Goal: Navigation & Orientation: Understand site structure

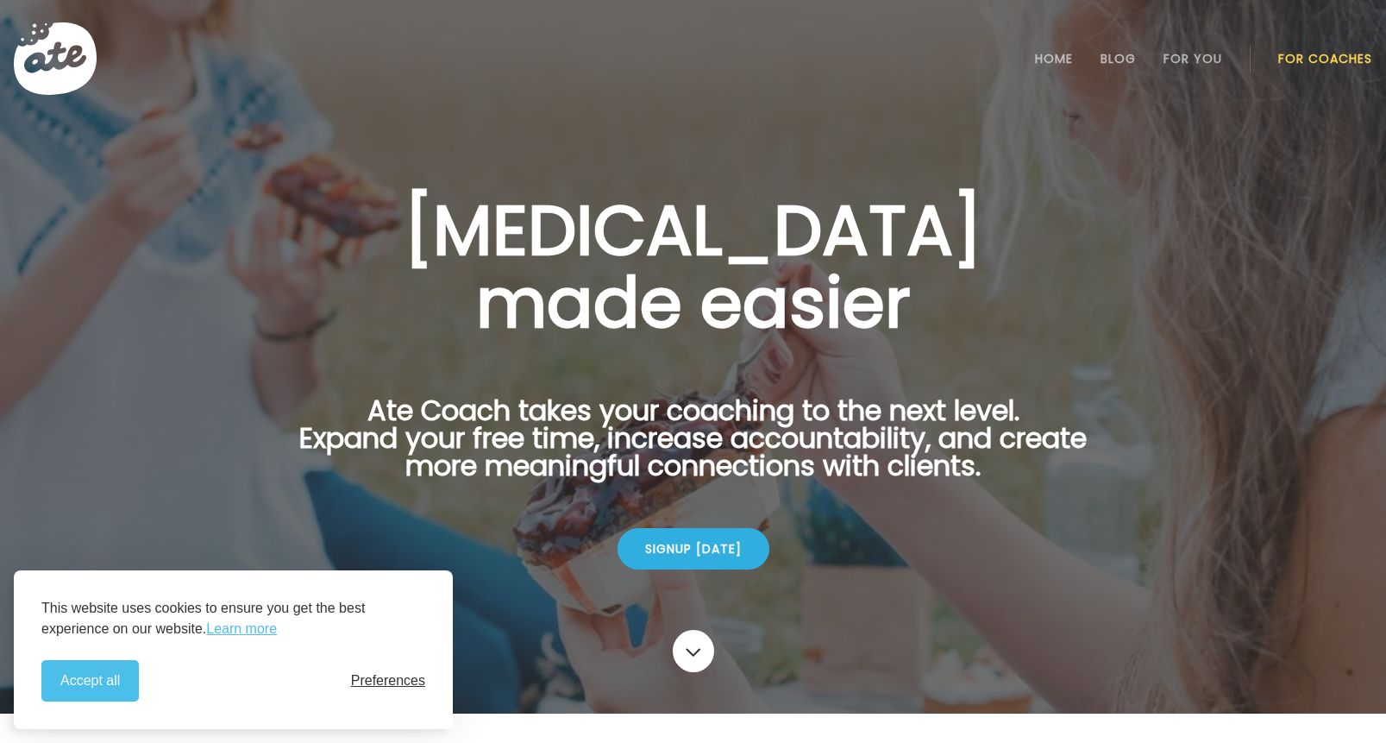
click at [398, 674] on span "Preferences" at bounding box center [388, 681] width 74 height 16
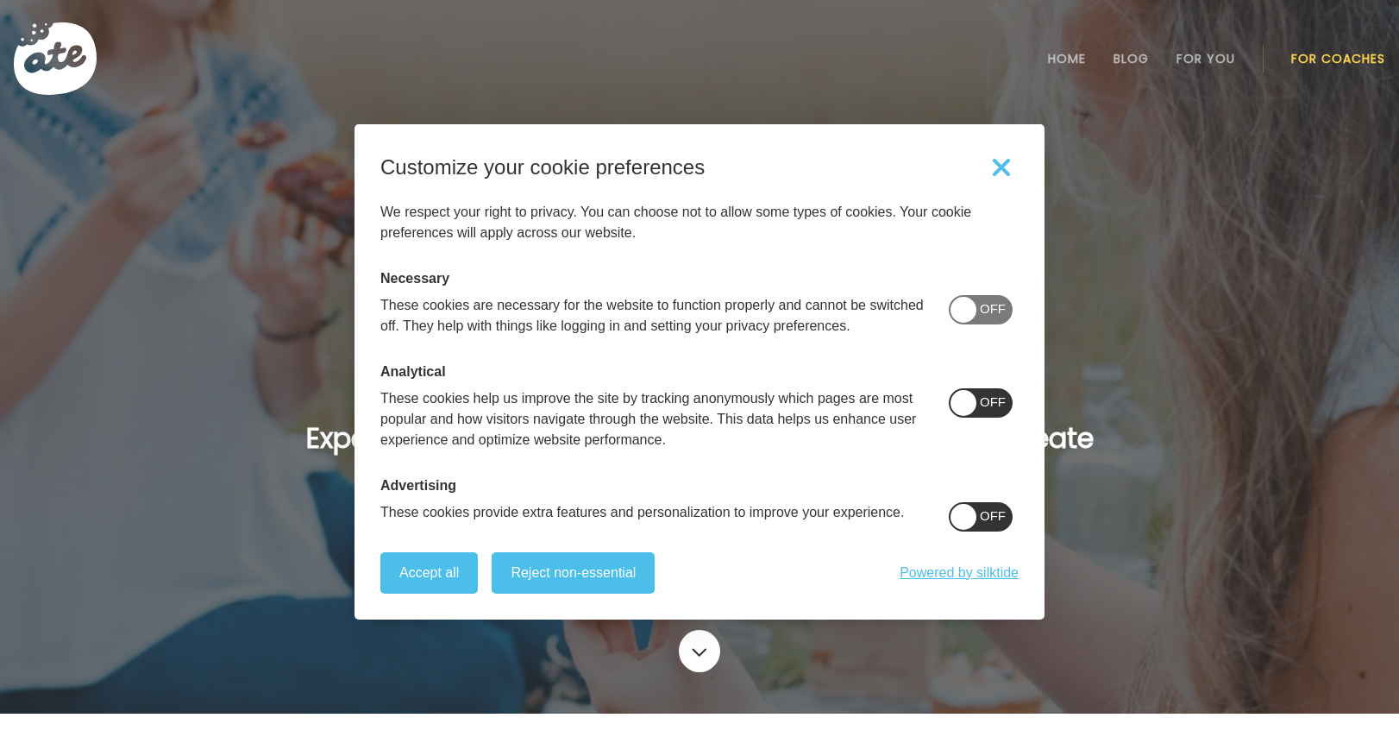
click at [987, 404] on span "On" at bounding box center [997, 401] width 20 height 15
click at [952, 521] on span at bounding box center [981, 516] width 64 height 29
click at [638, 575] on button "Reject non-essential" at bounding box center [573, 572] width 163 height 41
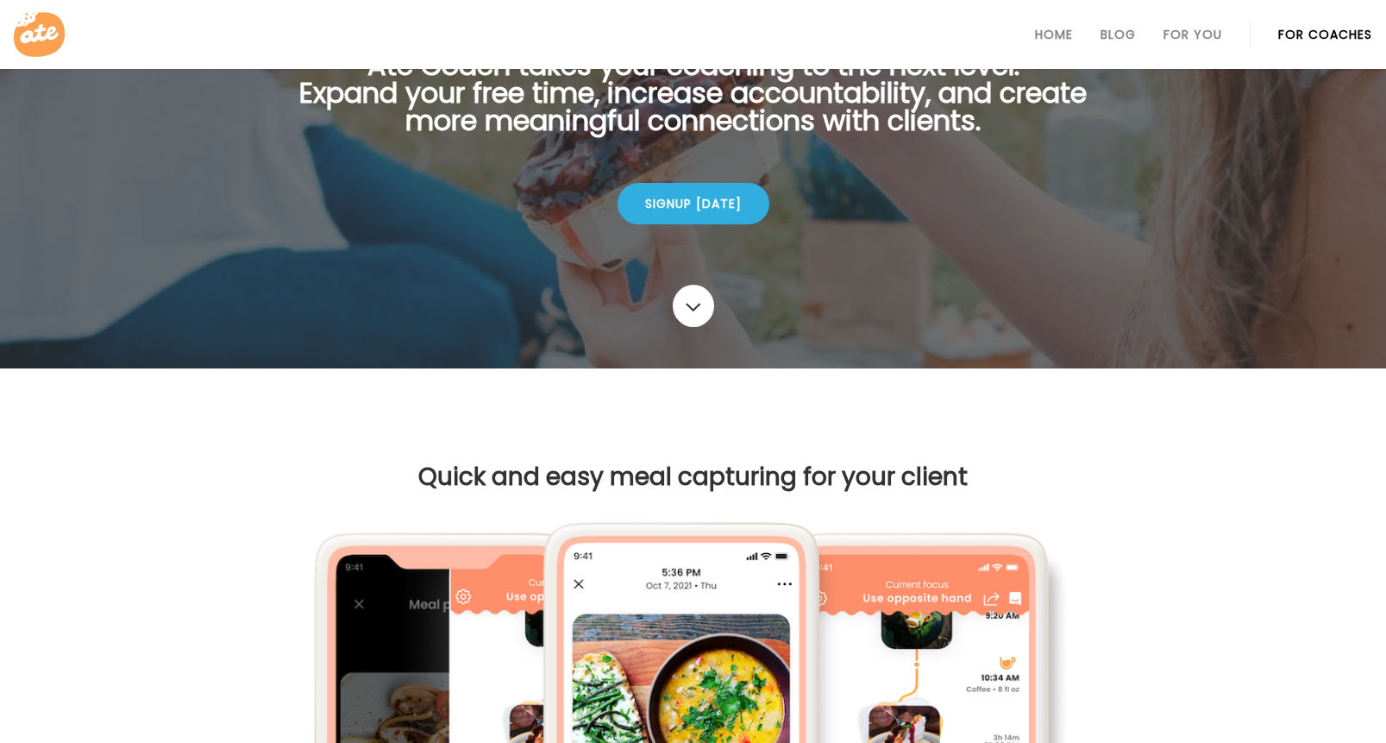
scroll to position [86, 0]
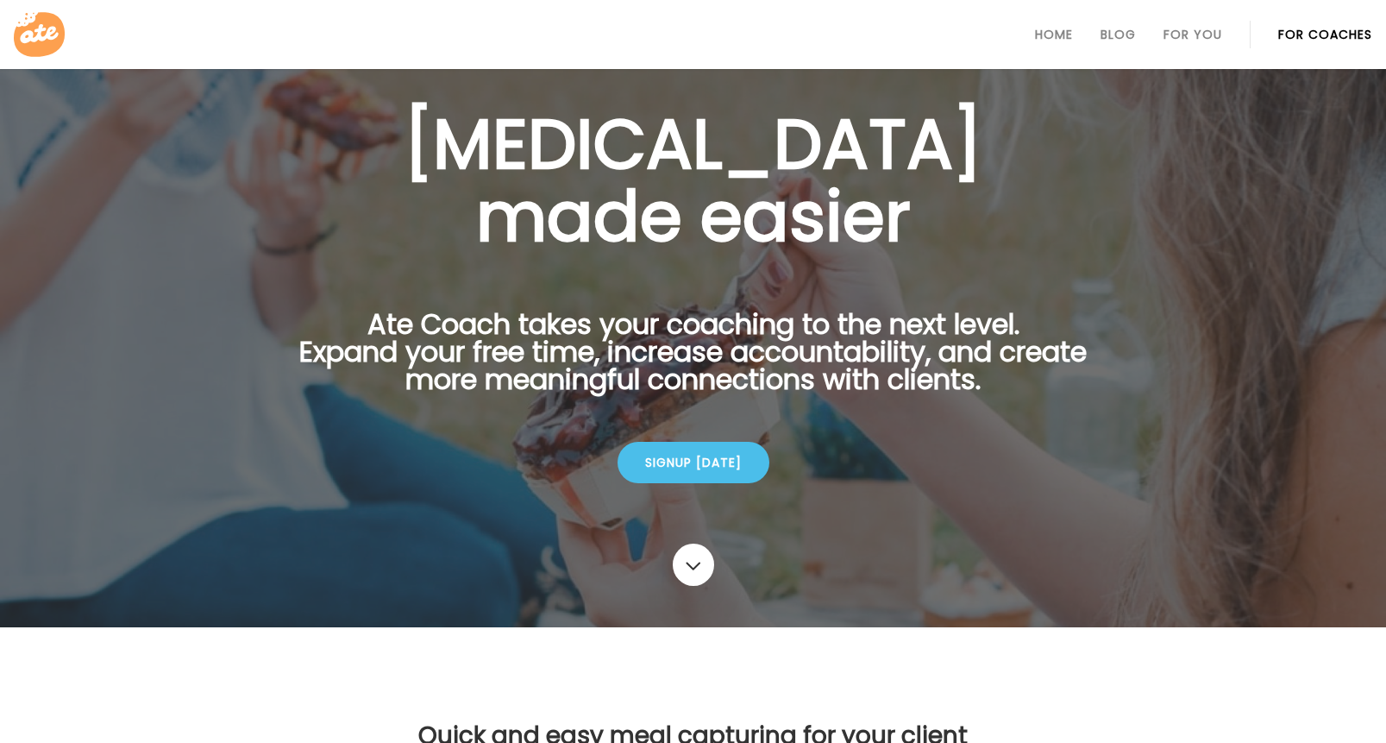
click at [687, 463] on div "Signup today" at bounding box center [694, 462] width 152 height 41
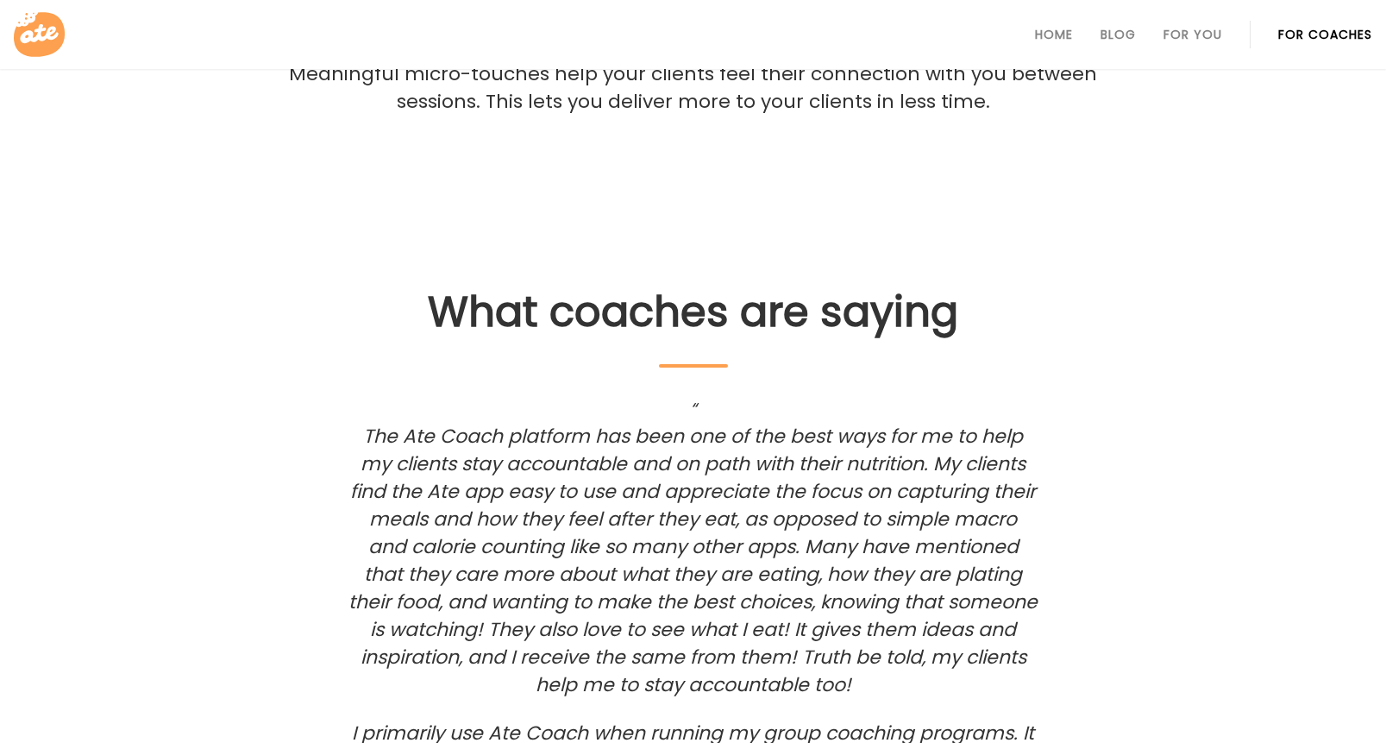
scroll to position [3019, 0]
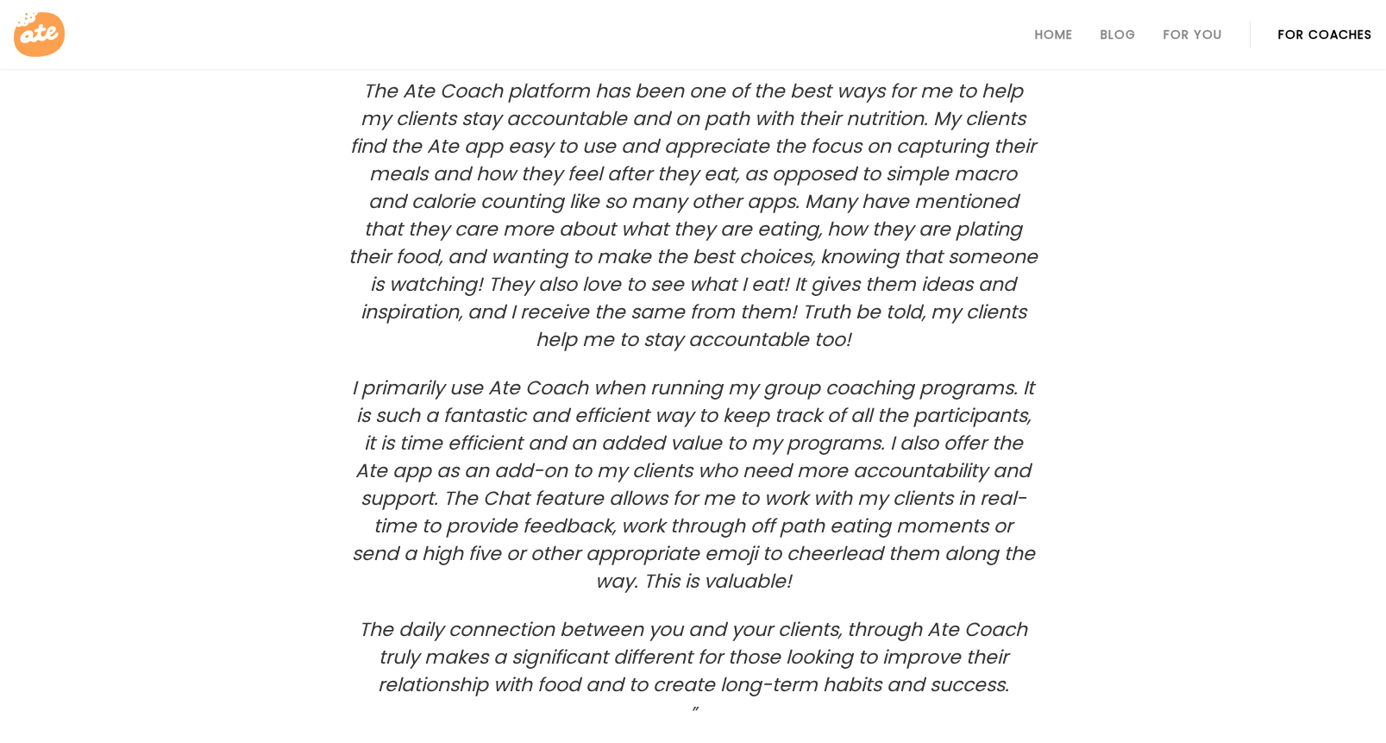
click at [1360, 38] on link "For Coaches" at bounding box center [1325, 35] width 94 height 14
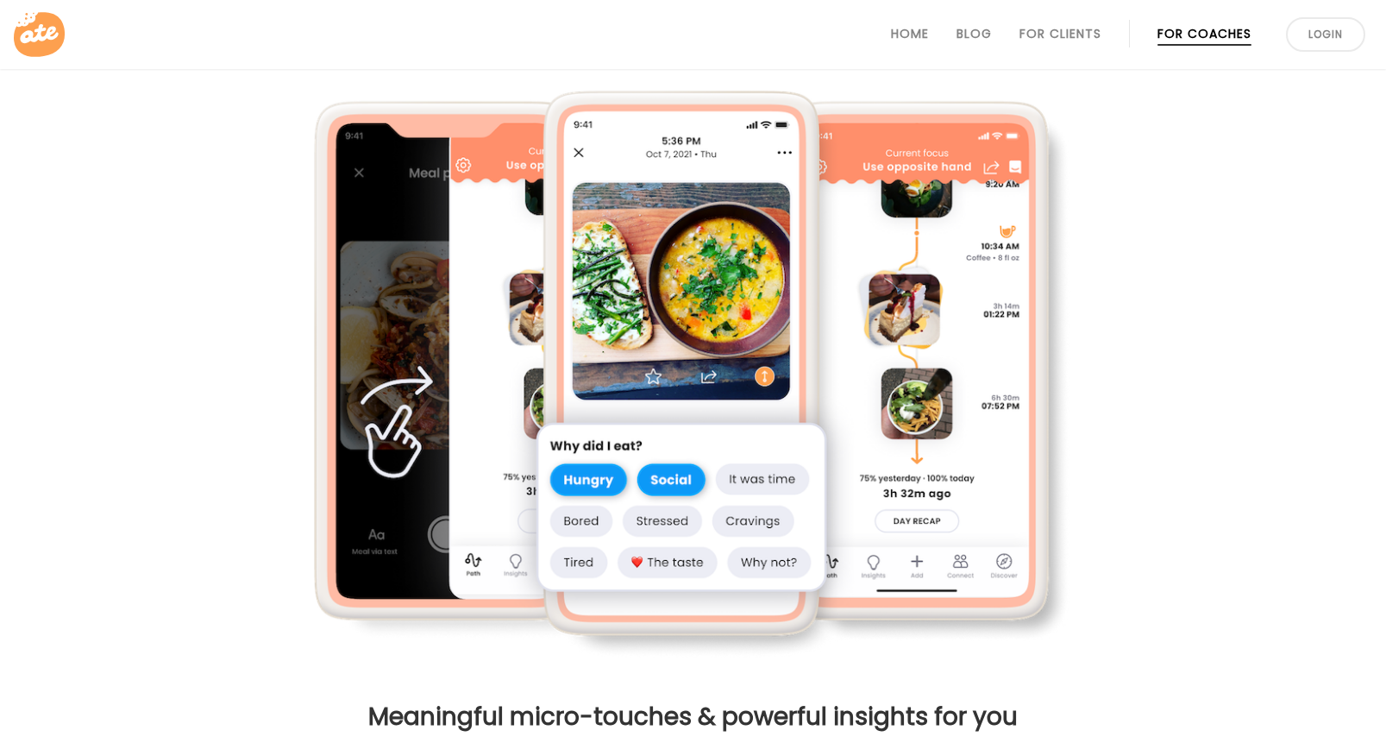
scroll to position [259, 0]
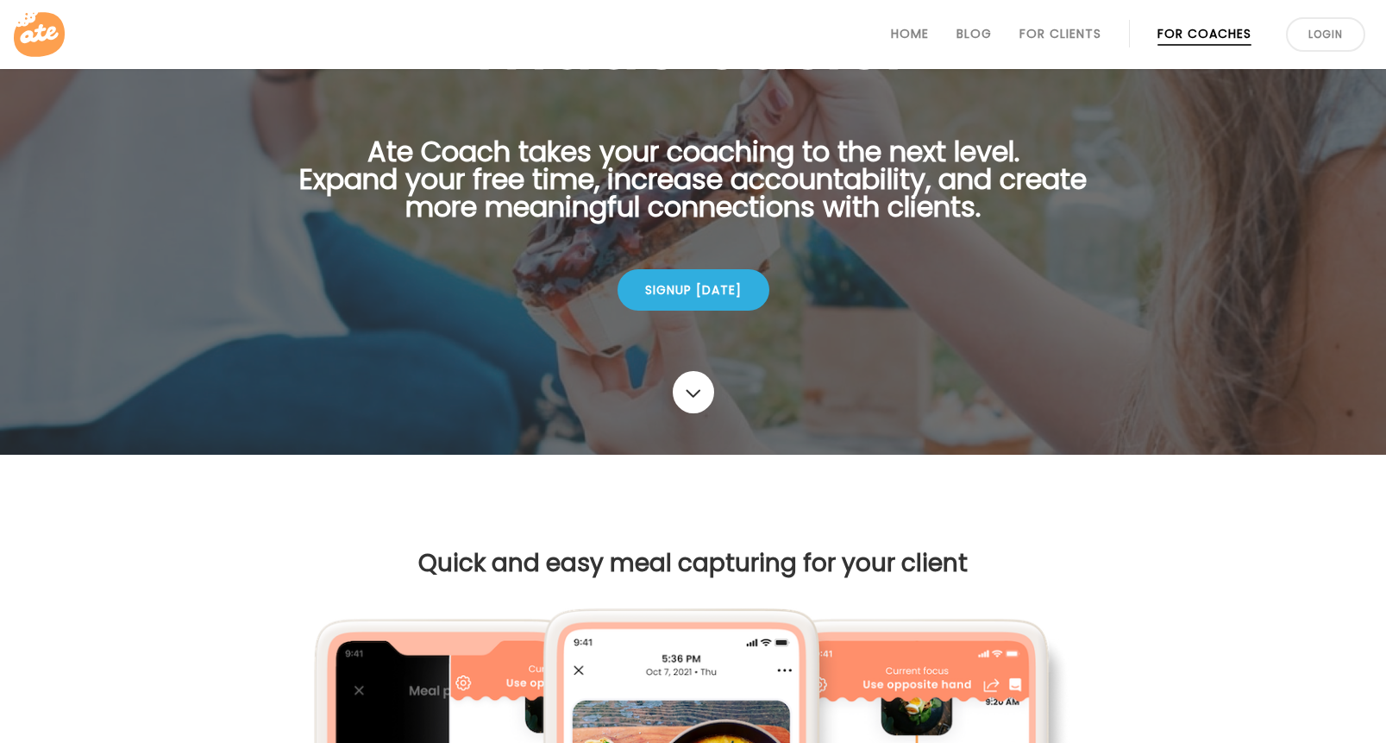
click at [1193, 276] on div at bounding box center [693, 97] width 1386 height 713
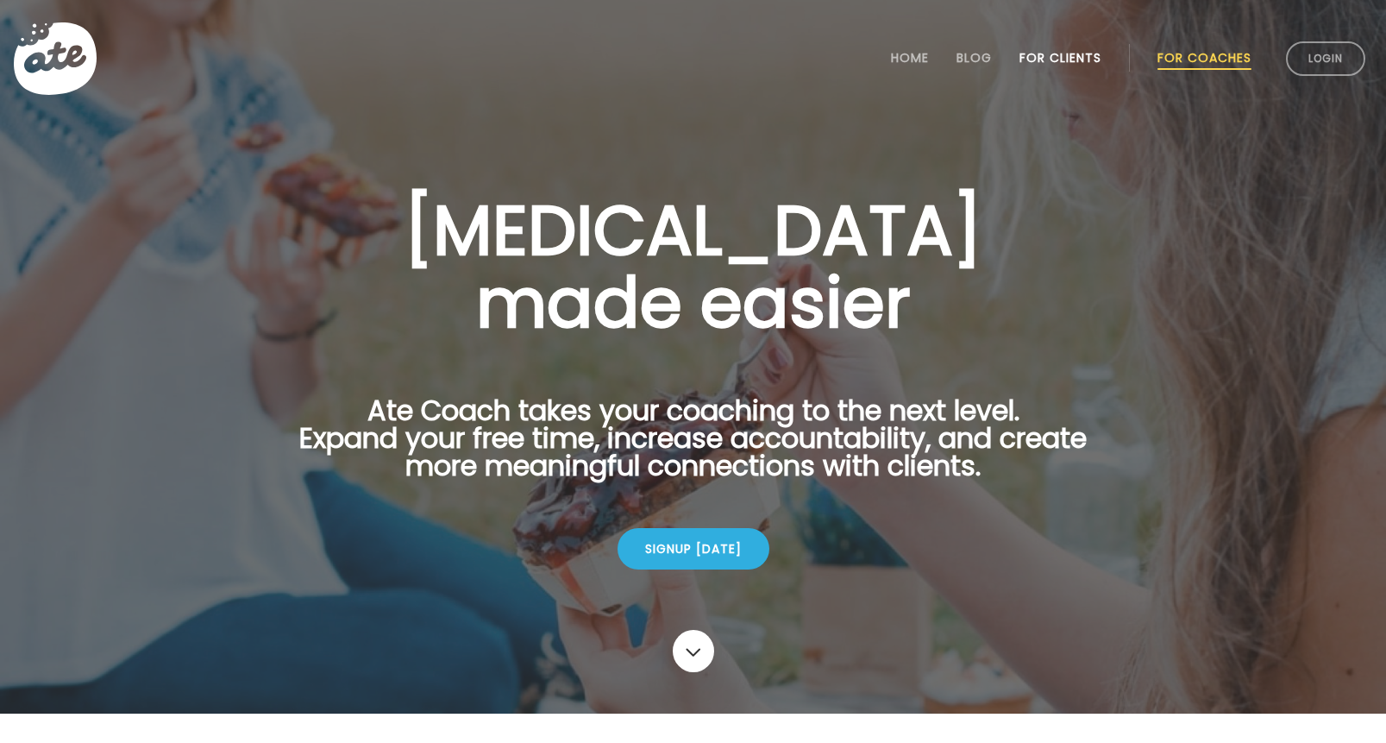
click at [1050, 56] on link "For Clients" at bounding box center [1060, 58] width 82 height 14
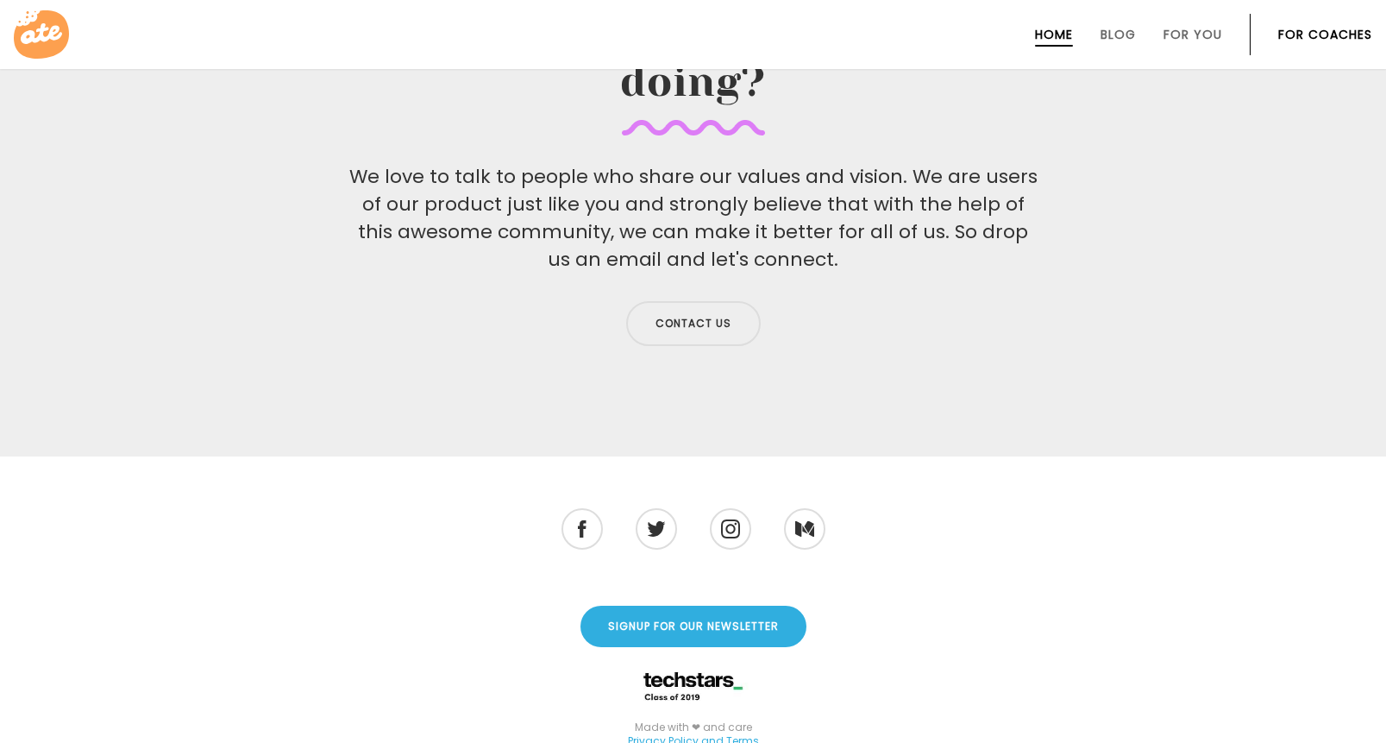
scroll to position [5656, 0]
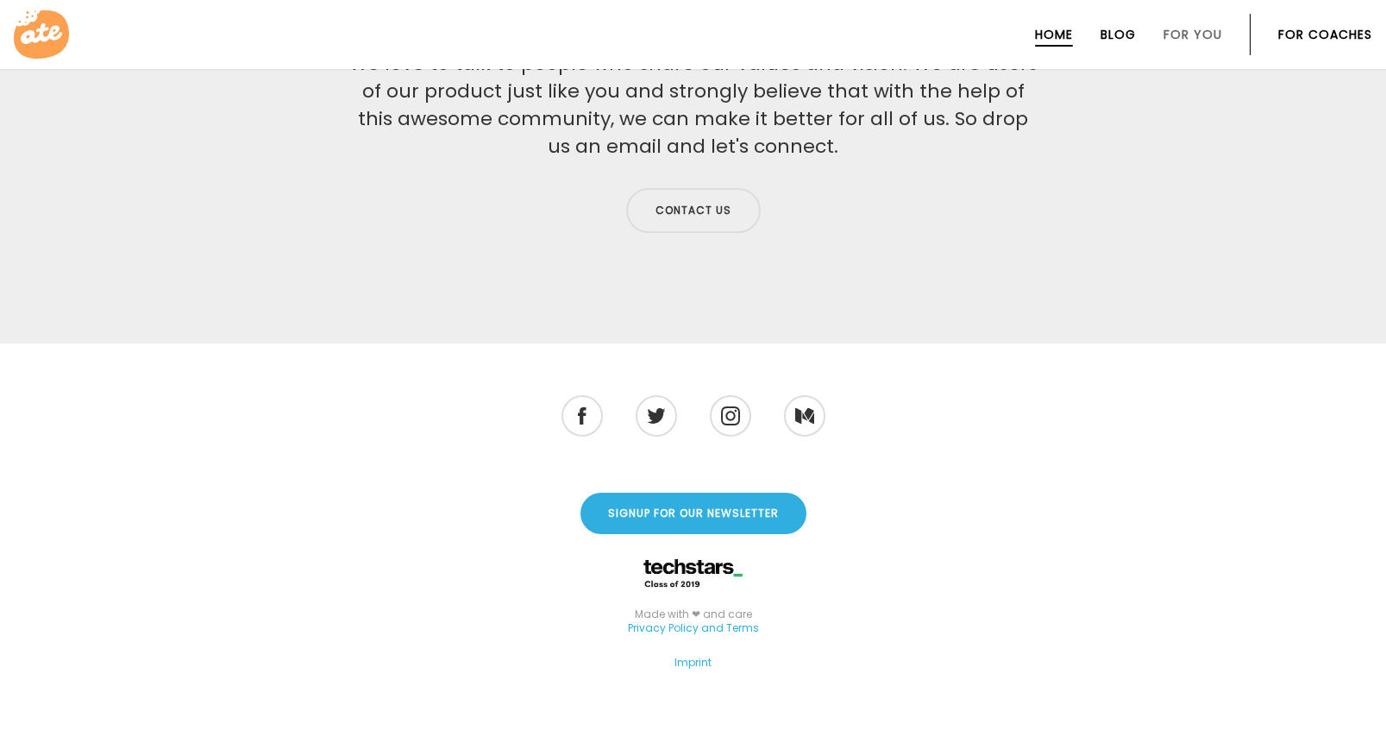
click at [1134, 37] on link "Blog" at bounding box center [1118, 35] width 35 height 14
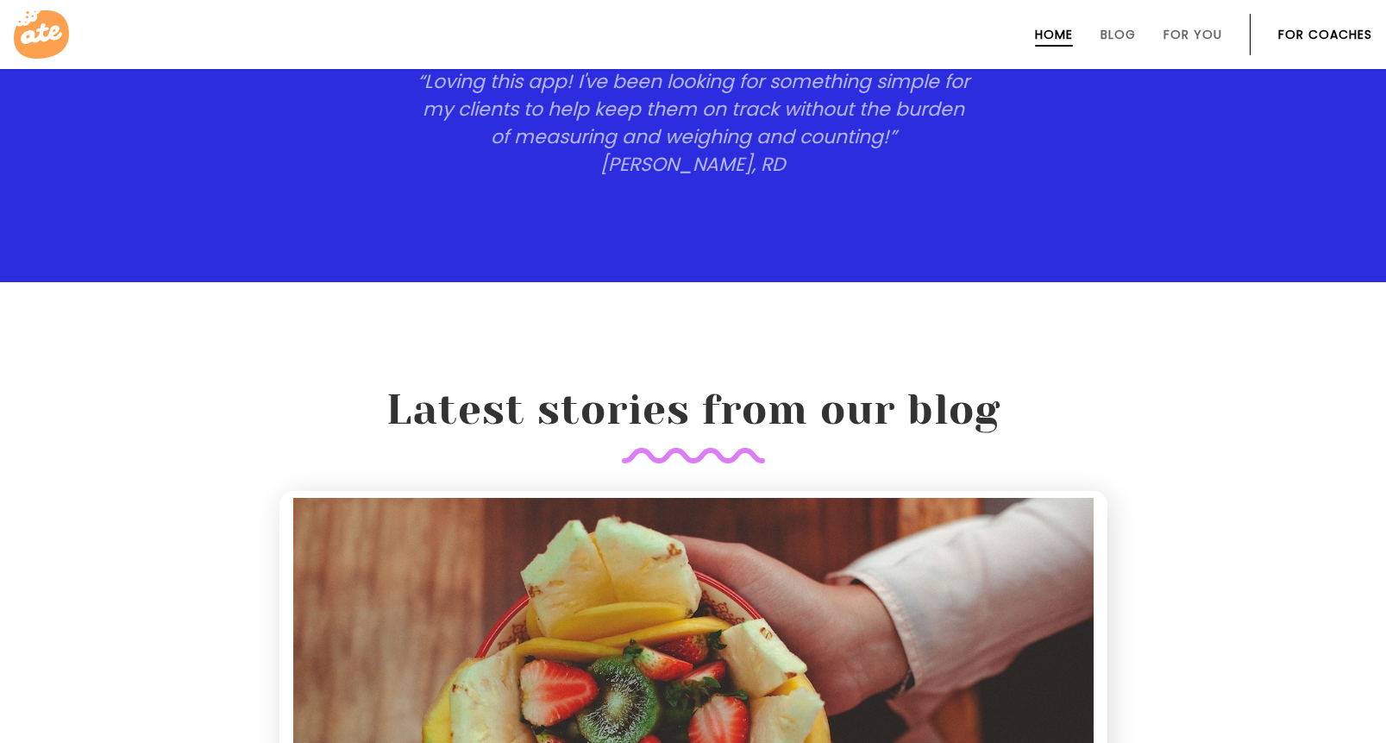
scroll to position [3301, 0]
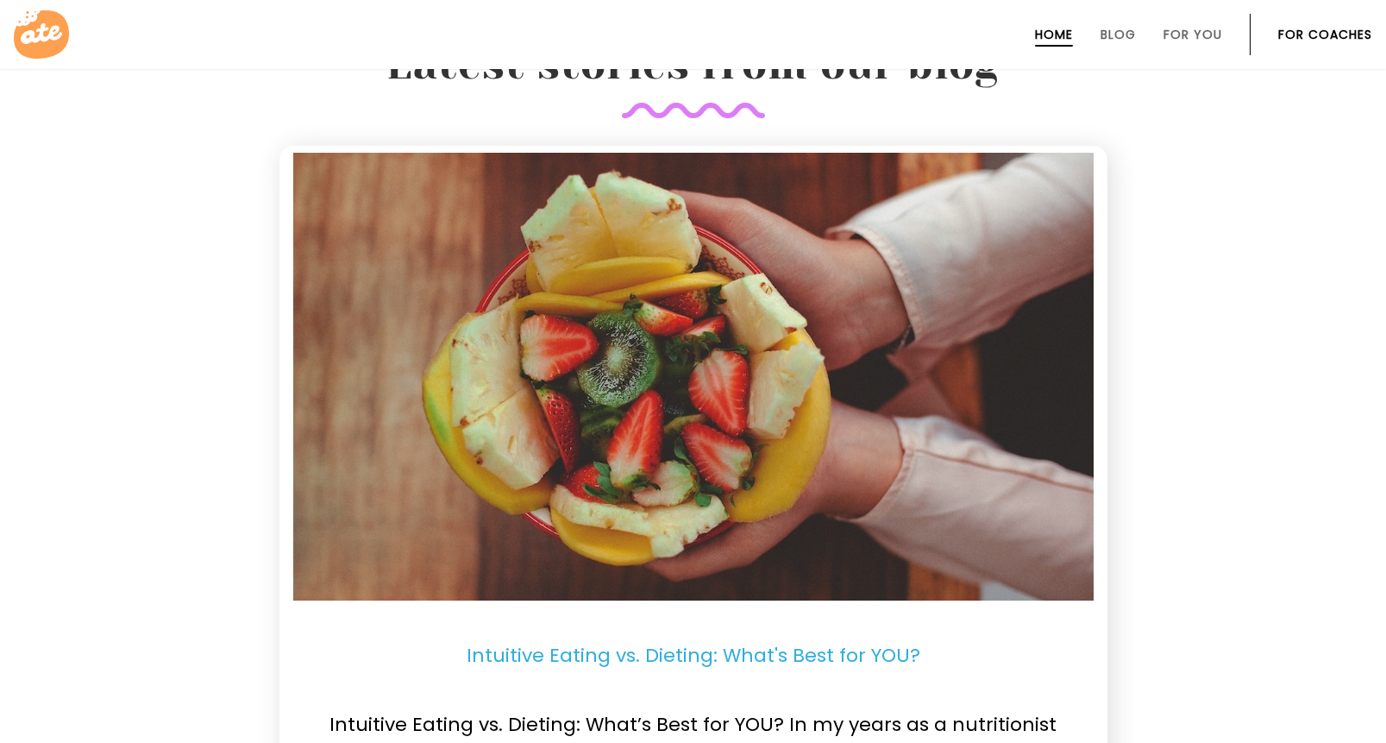
click at [1308, 30] on link "For Coaches" at bounding box center [1325, 35] width 94 height 14
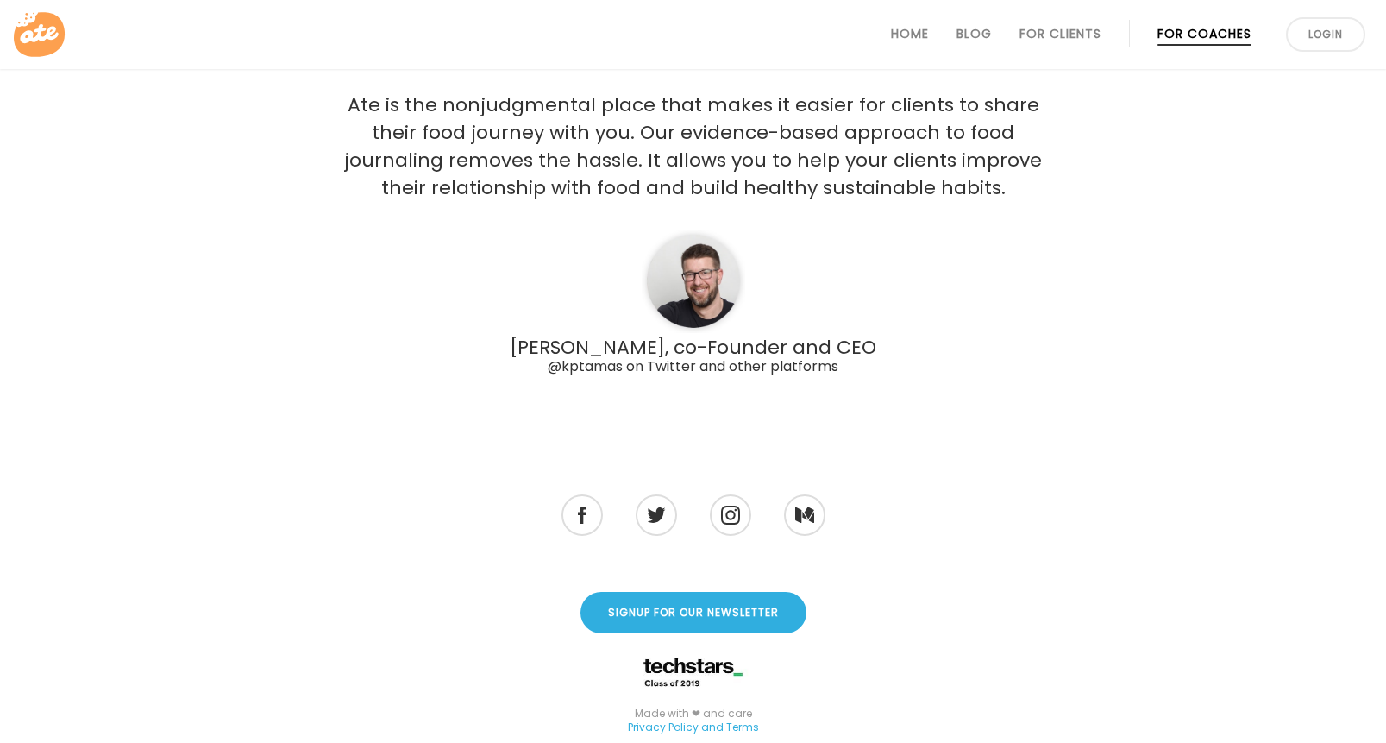
scroll to position [4957, 0]
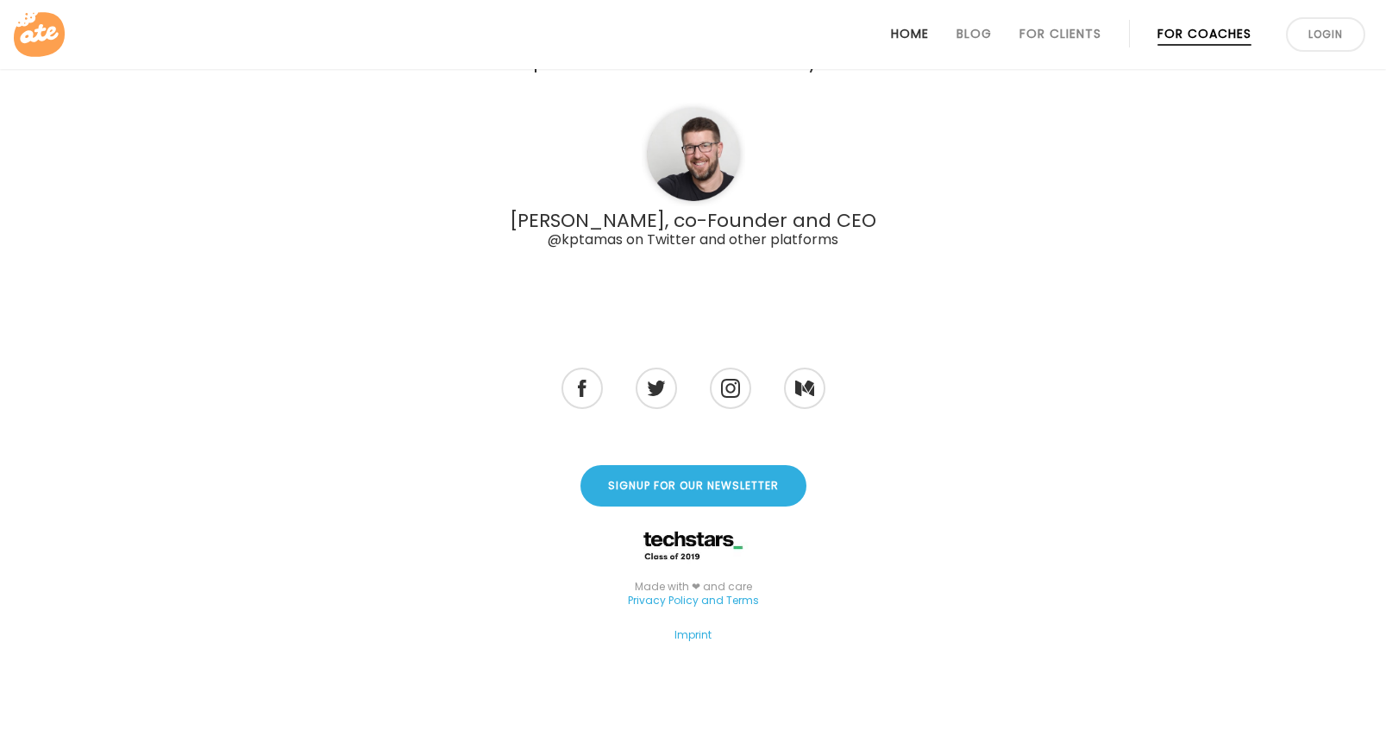
click at [911, 28] on link "Home" at bounding box center [910, 34] width 38 height 14
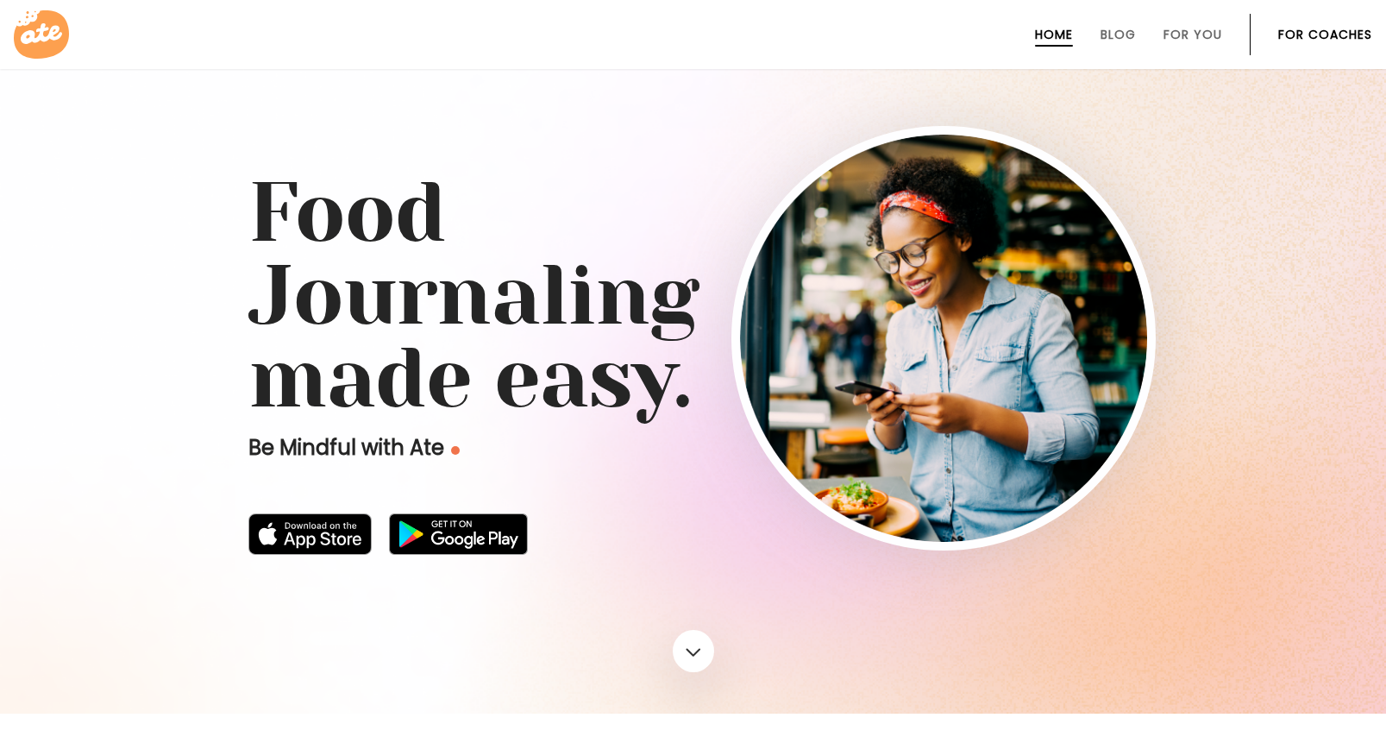
scroll to position [259, 0]
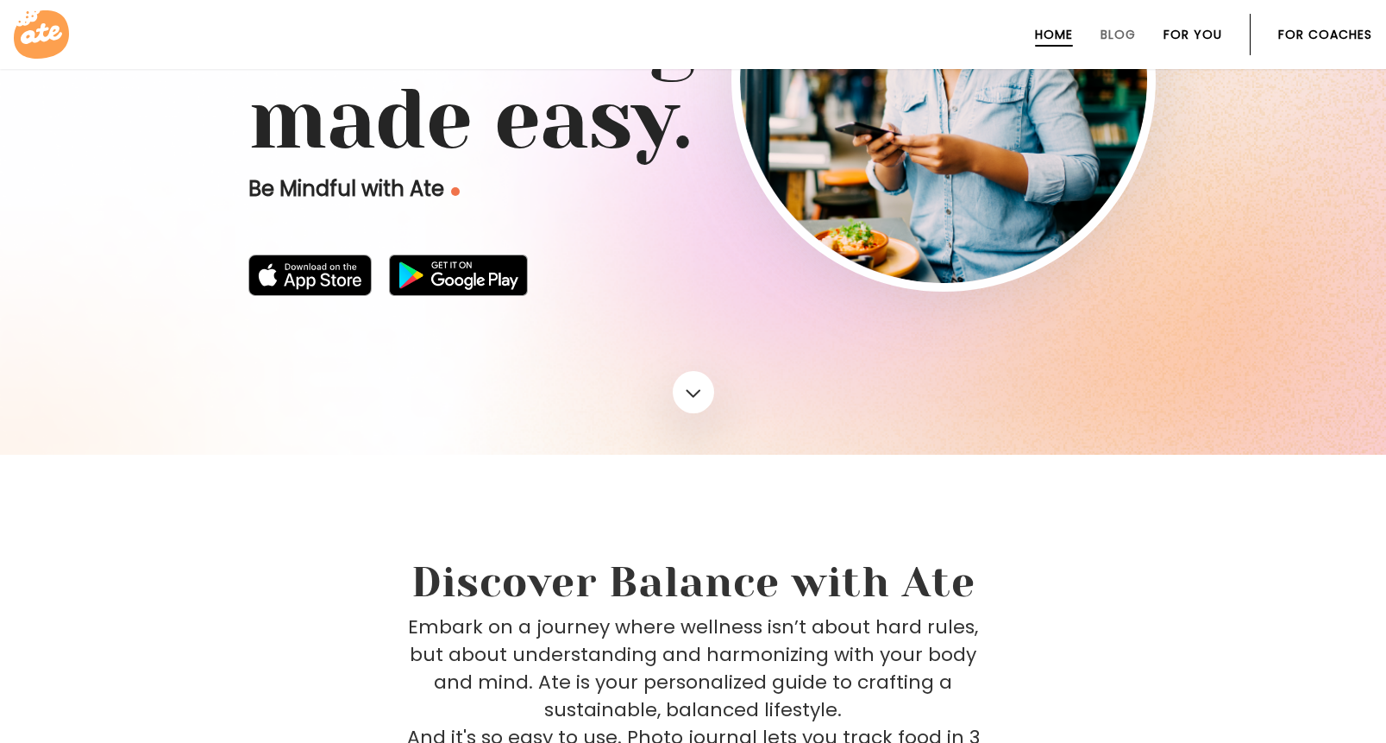
click at [1169, 31] on link "For You" at bounding box center [1192, 35] width 59 height 14
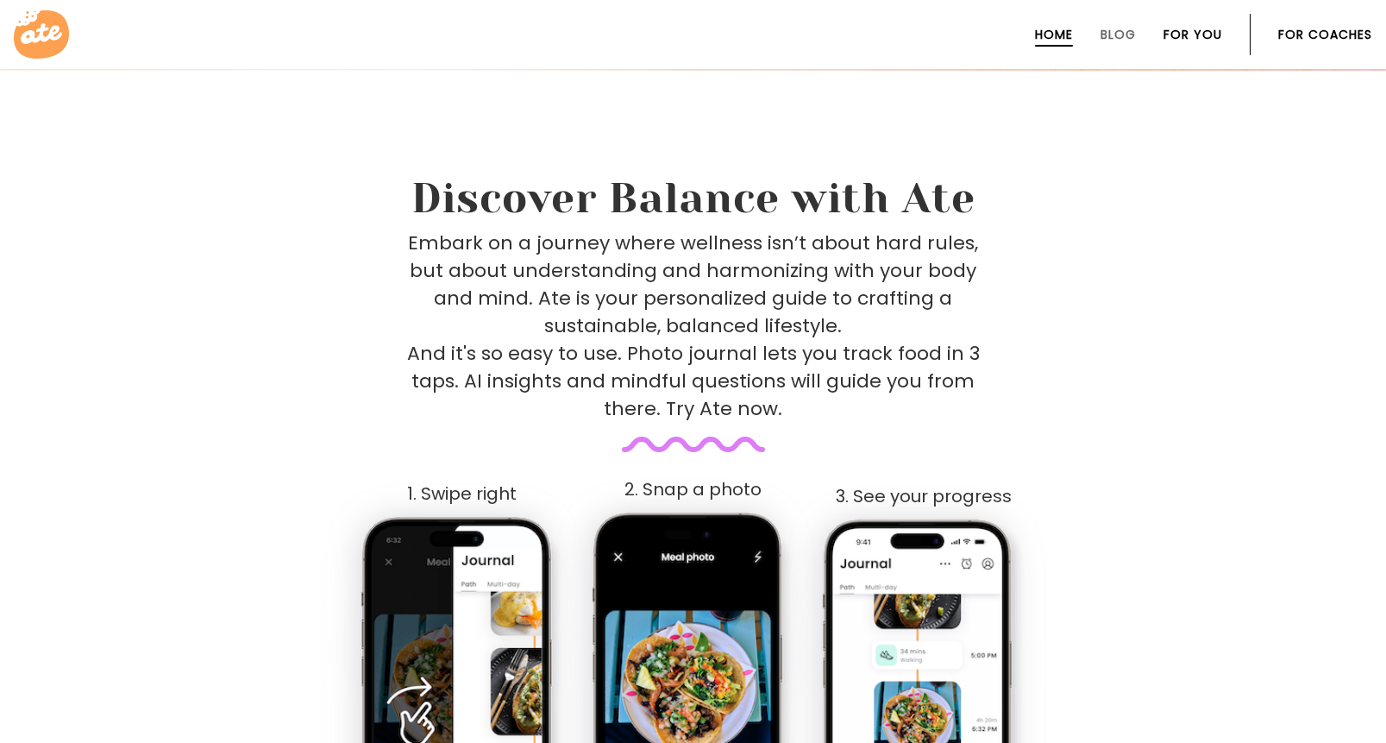
scroll to position [643, 0]
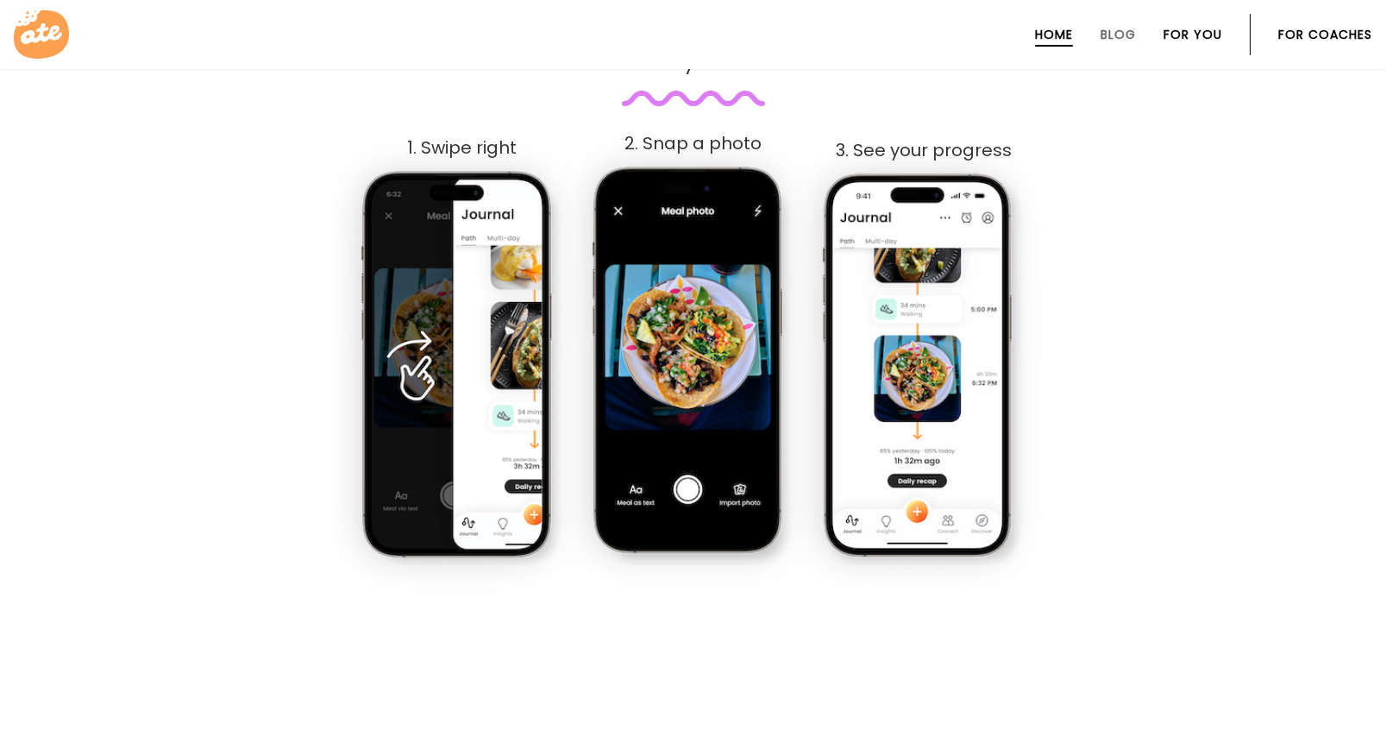
click at [1169, 31] on link "For You" at bounding box center [1192, 35] width 59 height 14
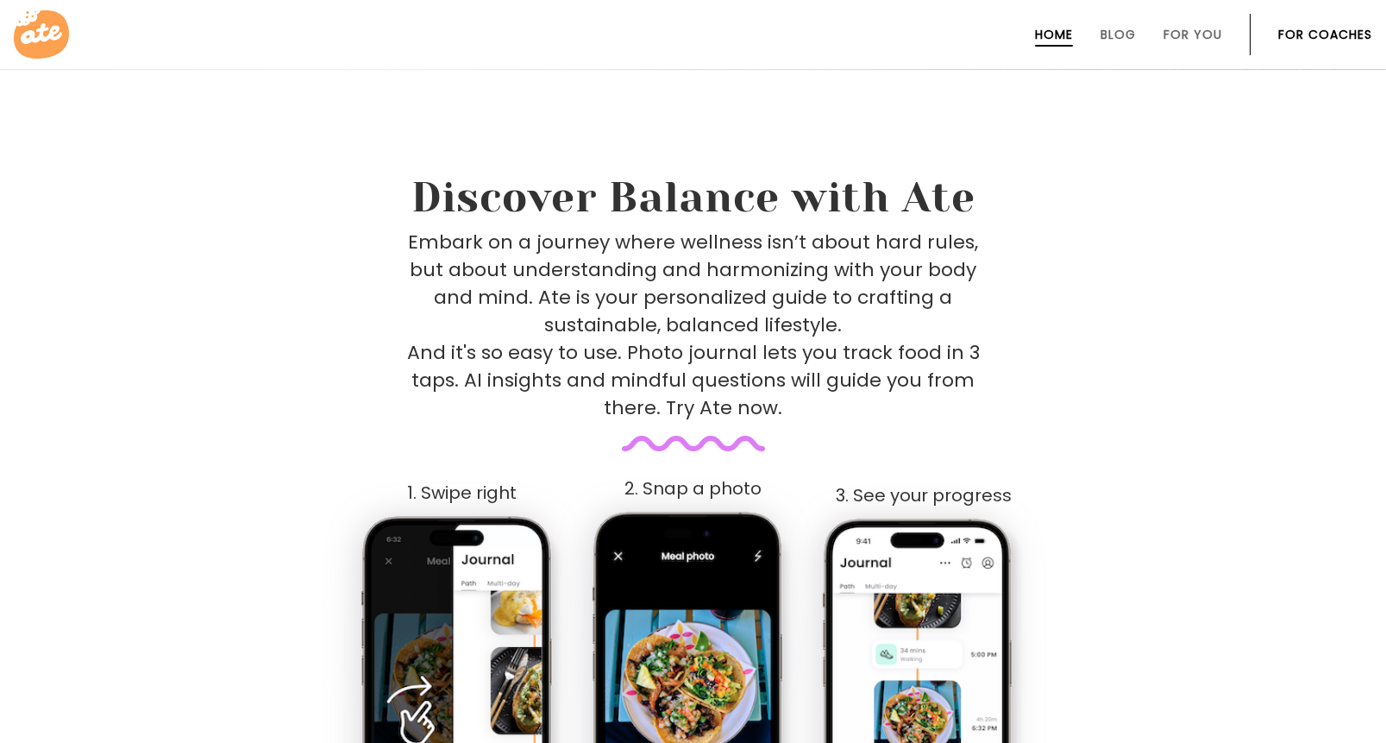
click at [1330, 41] on link "For Coaches" at bounding box center [1325, 35] width 94 height 14
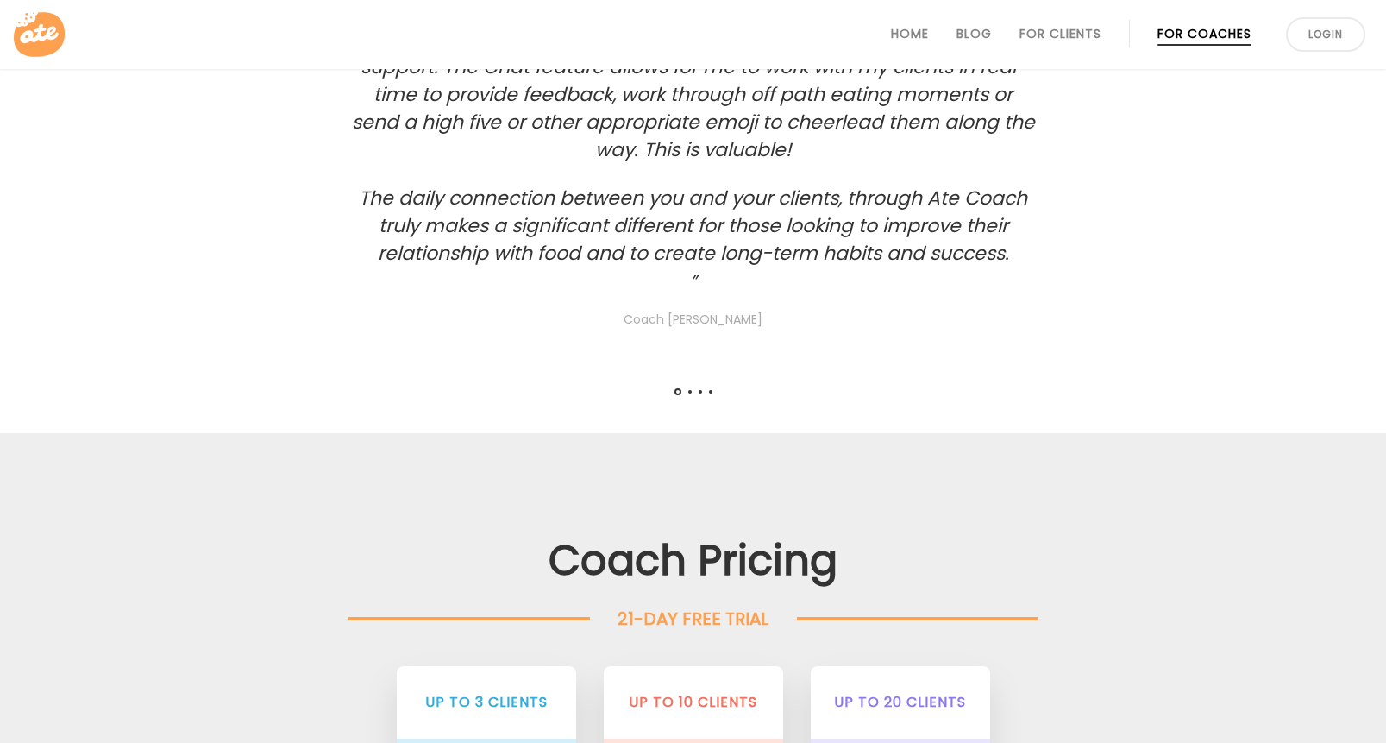
scroll to position [3622, 0]
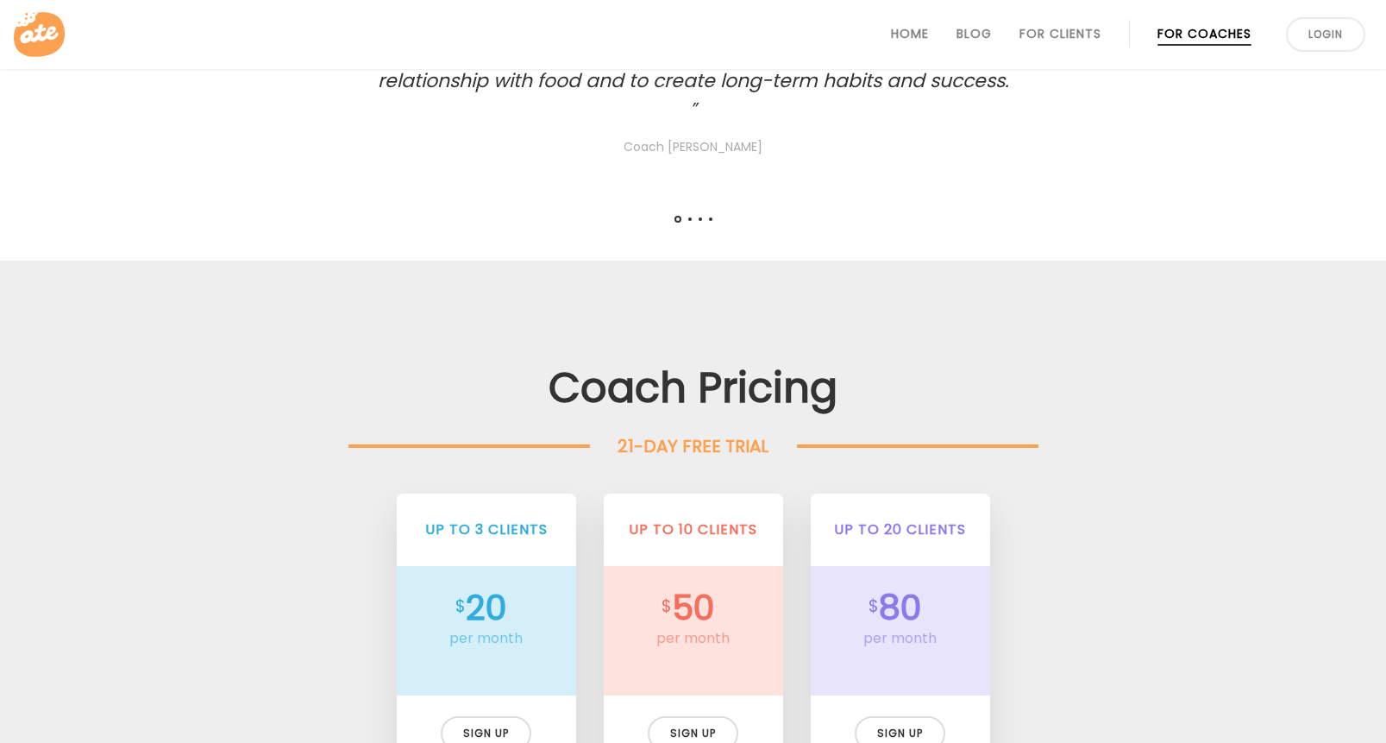
click at [689, 221] on div at bounding box center [693, 222] width 45 height 7
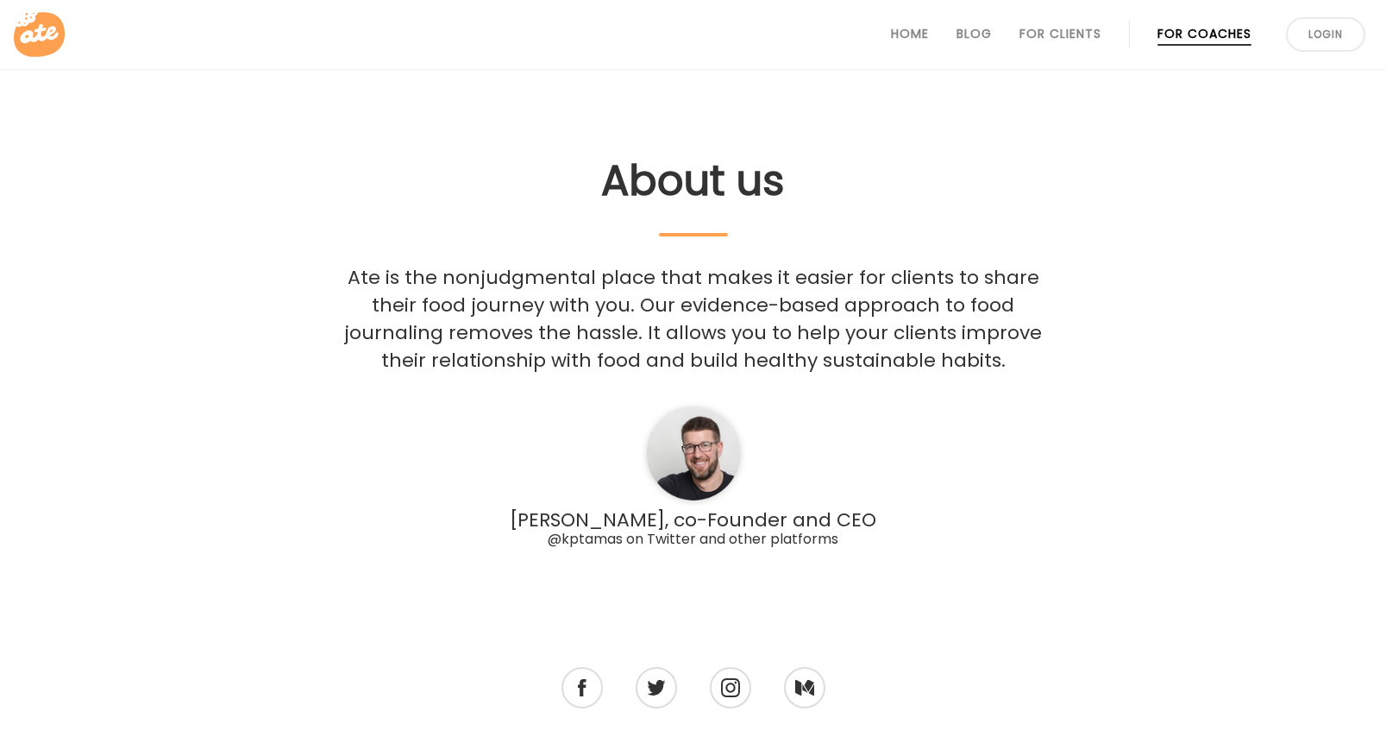
scroll to position [4957, 0]
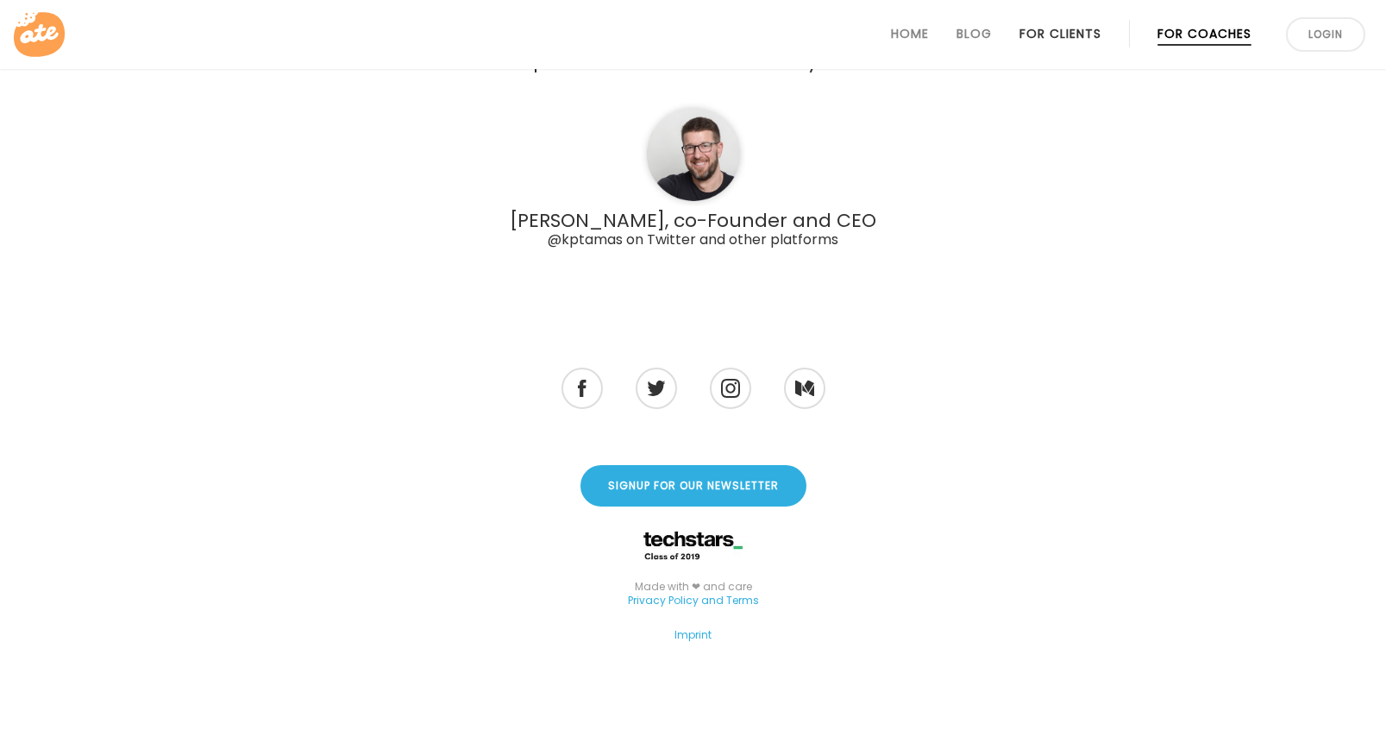
click at [1070, 35] on link "For Clients" at bounding box center [1060, 34] width 82 height 14
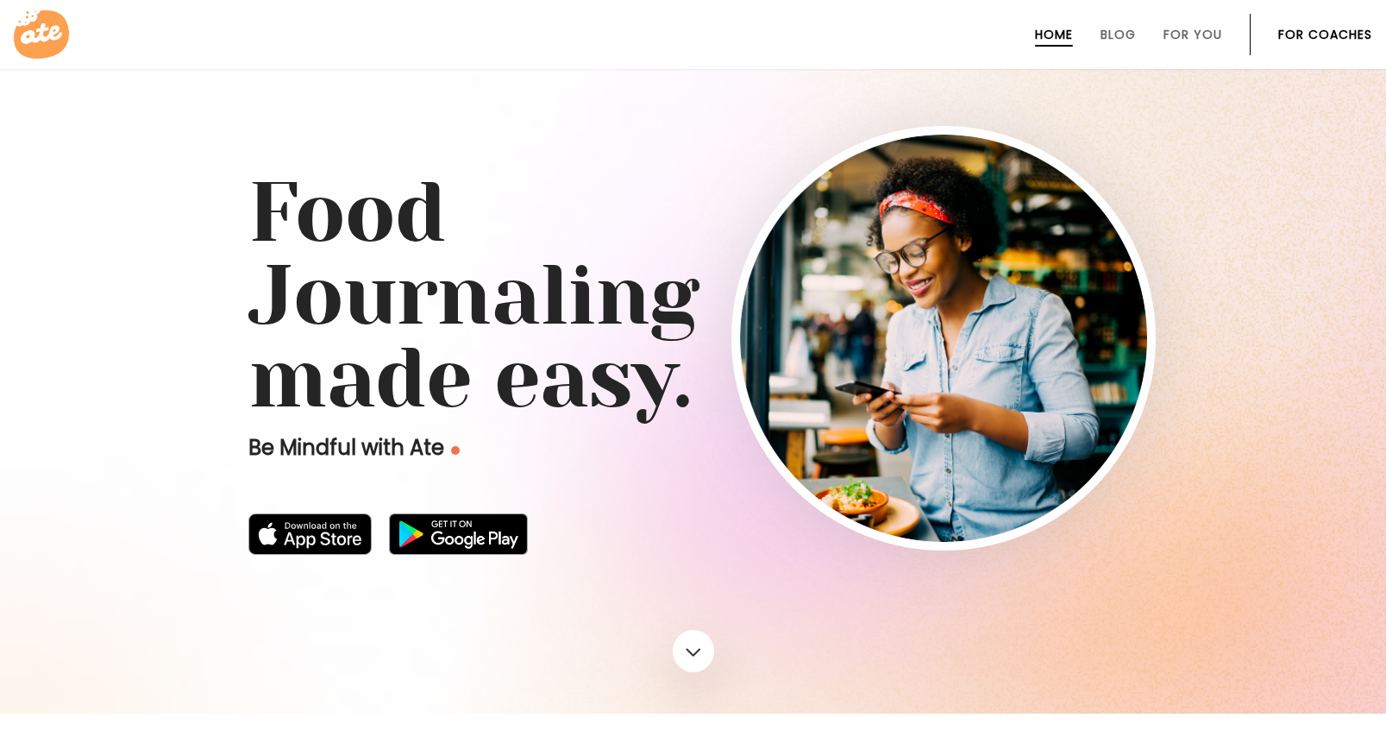
scroll to position [713, 0]
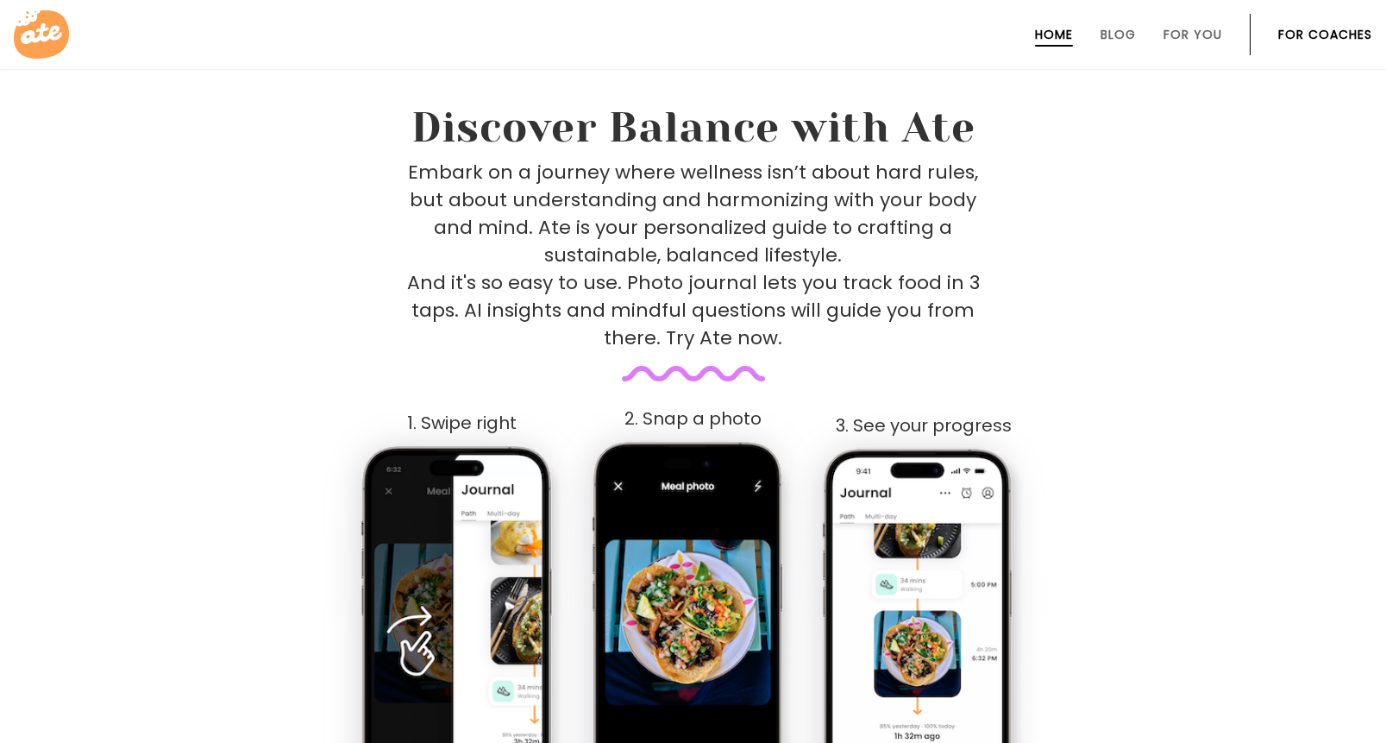
click at [31, 32] on icon at bounding box center [41, 33] width 41 height 21
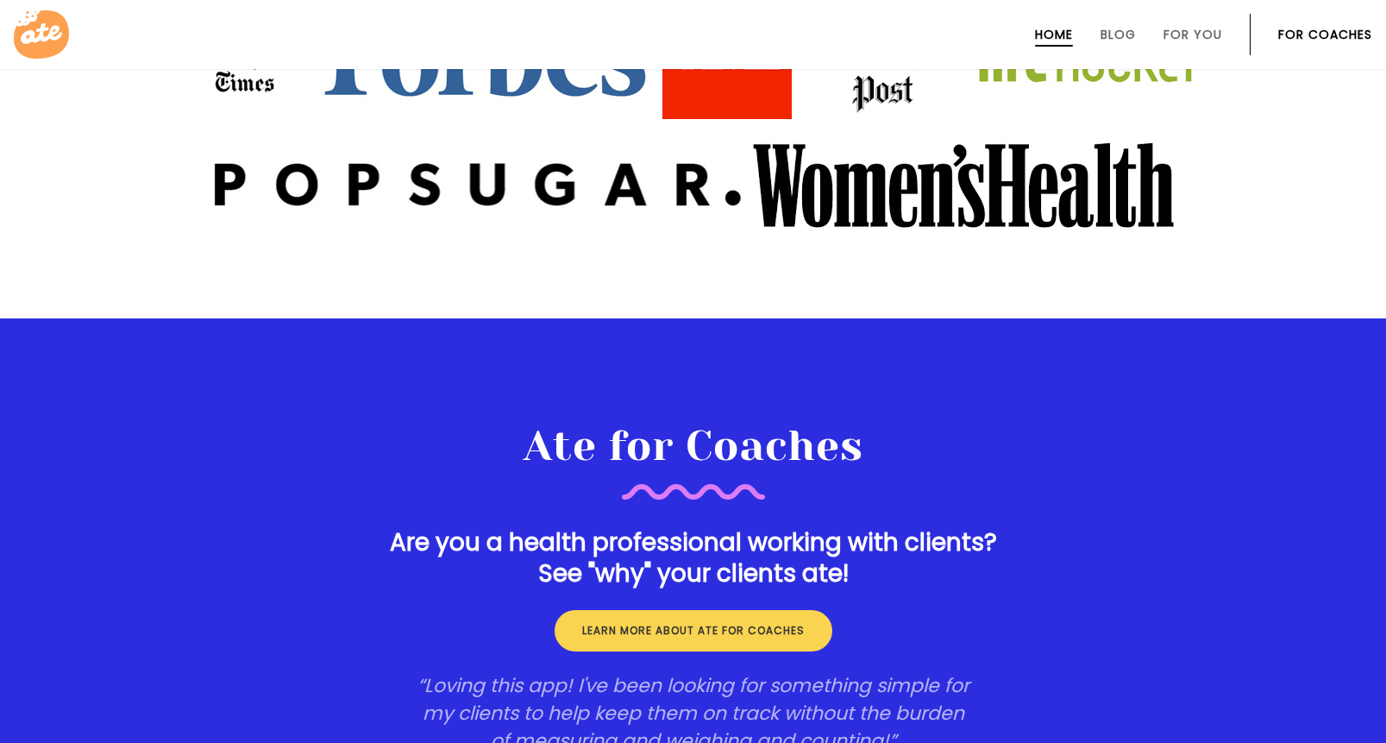
scroll to position [2524, 0]
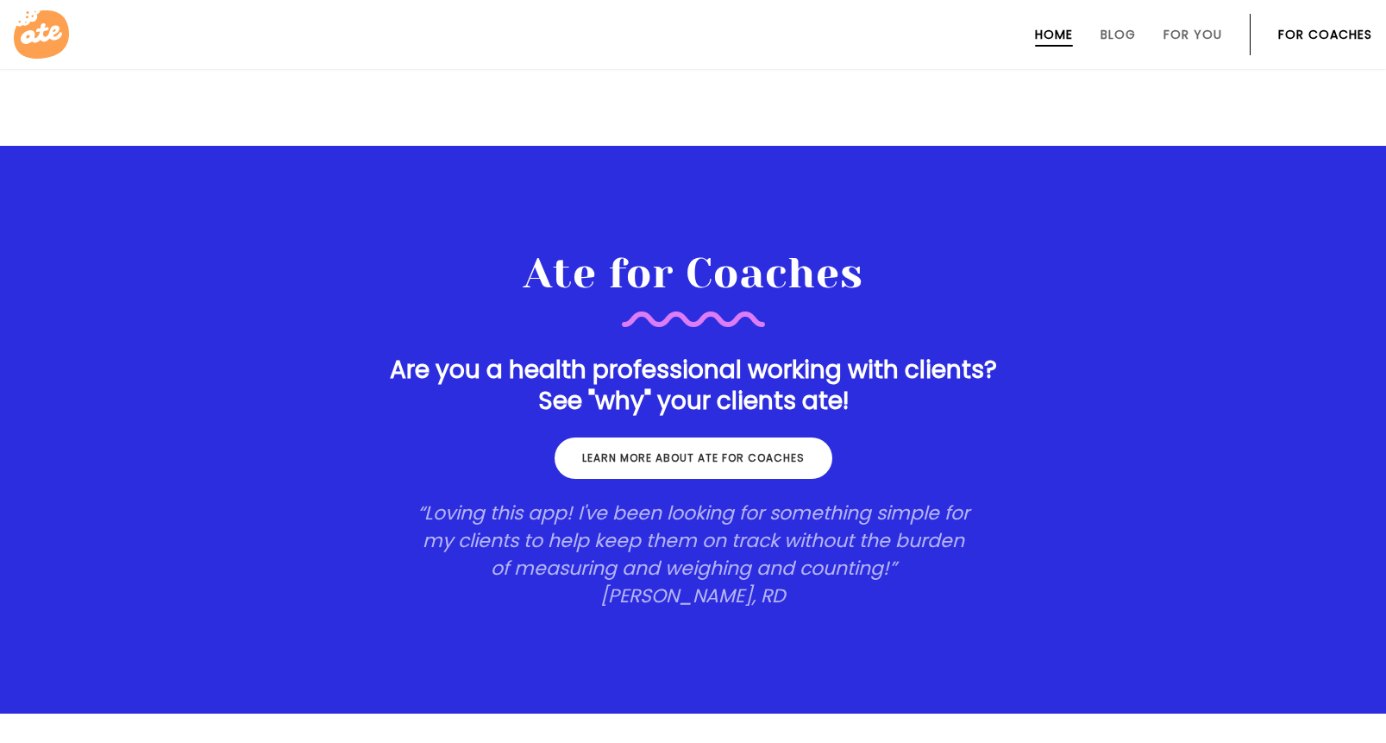
click at [708, 448] on link "Learn more about ate for coaches" at bounding box center [694, 457] width 278 height 41
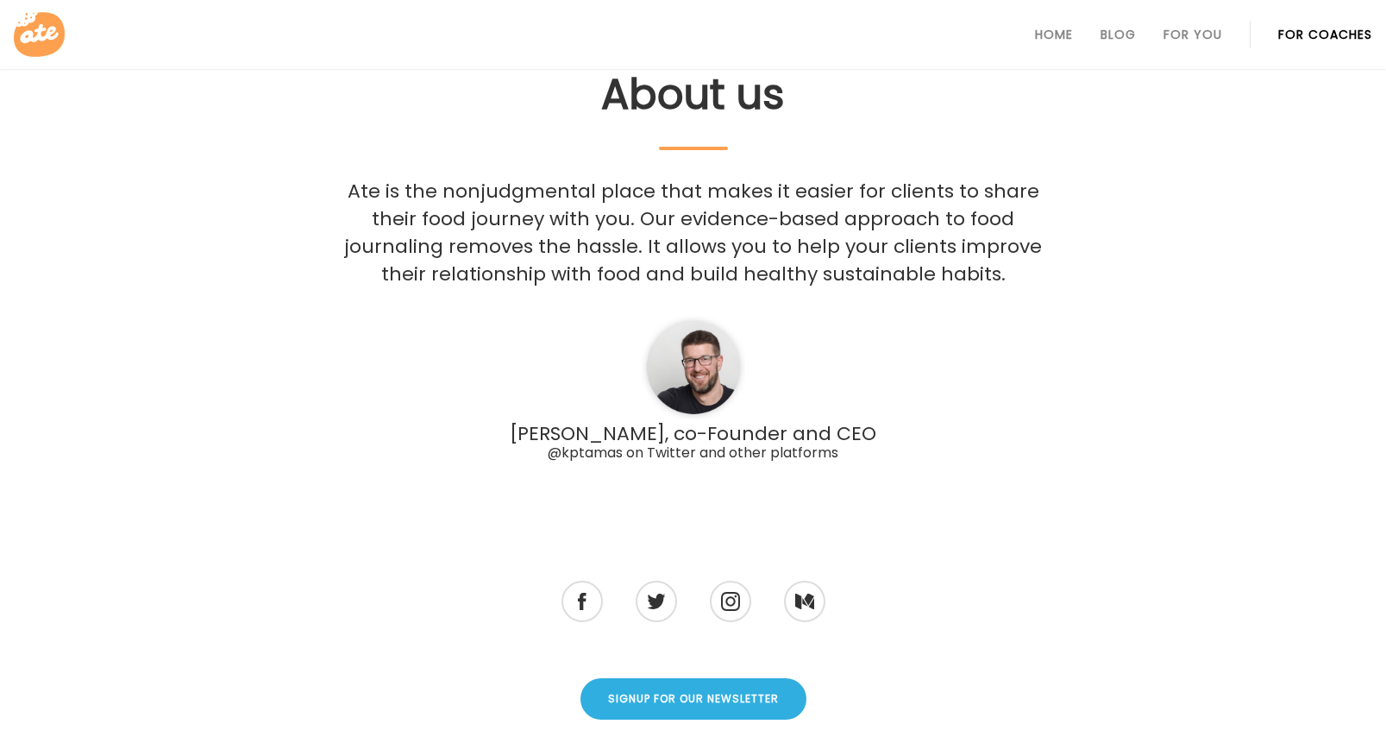
scroll to position [4957, 0]
